Goal: Task Accomplishment & Management: Manage account settings

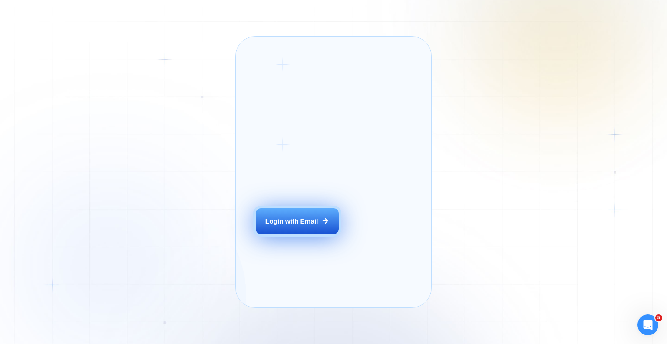
click at [301, 225] on div "Login with Email" at bounding box center [291, 220] width 53 height 9
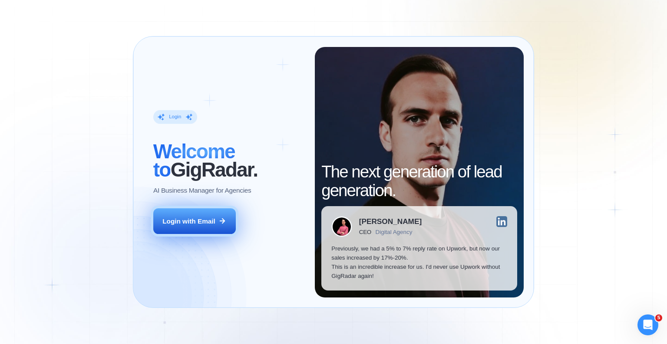
click at [209, 218] on div "Login with Email" at bounding box center [188, 220] width 53 height 9
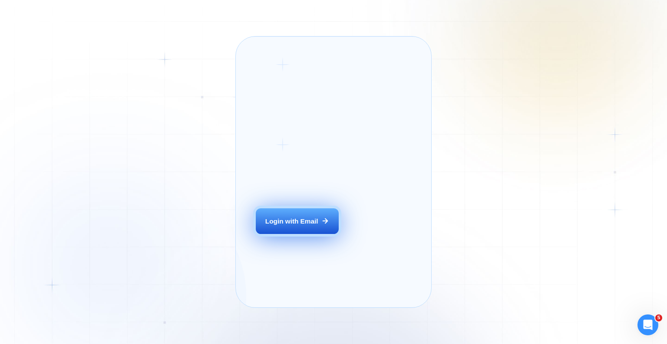
click at [279, 225] on div "Login with Email" at bounding box center [291, 220] width 53 height 9
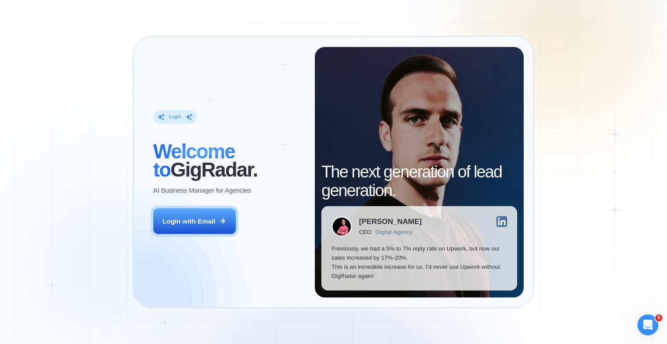
click at [166, 117] on div "Login" at bounding box center [175, 117] width 44 height 14
click at [175, 114] on div "Login" at bounding box center [175, 116] width 12 height 7
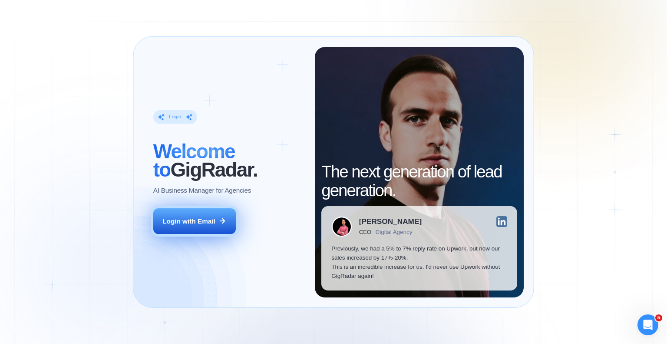
click at [184, 216] on div "Login with Email" at bounding box center [188, 220] width 53 height 9
